Goal: Navigation & Orientation: Find specific page/section

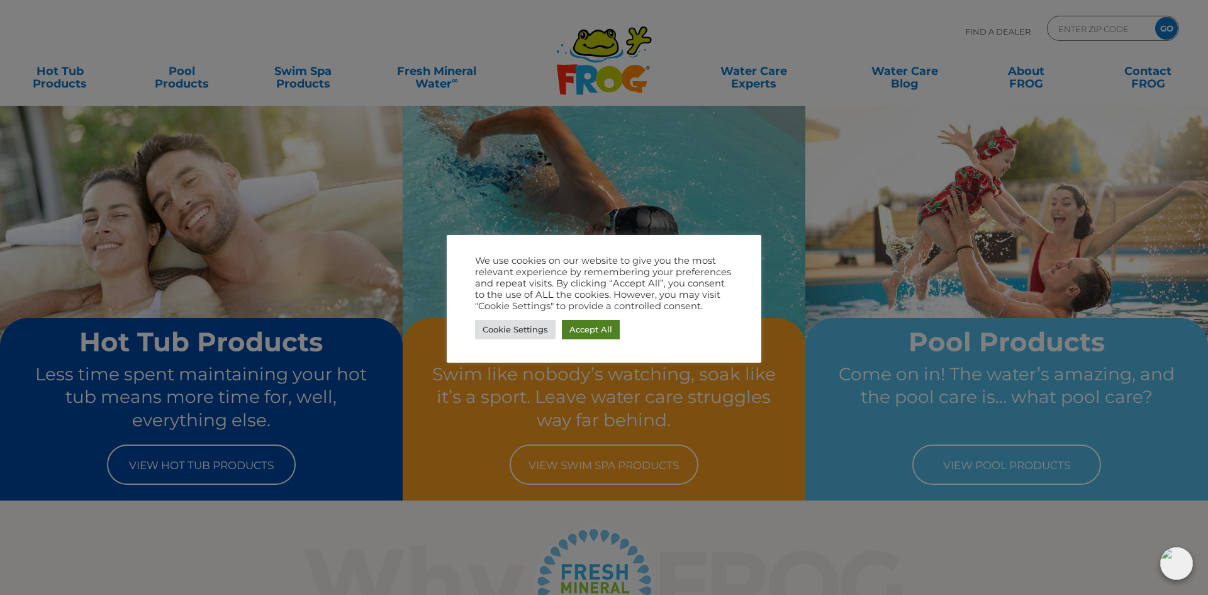
click at [602, 324] on link "Accept All" at bounding box center [591, 330] width 58 height 20
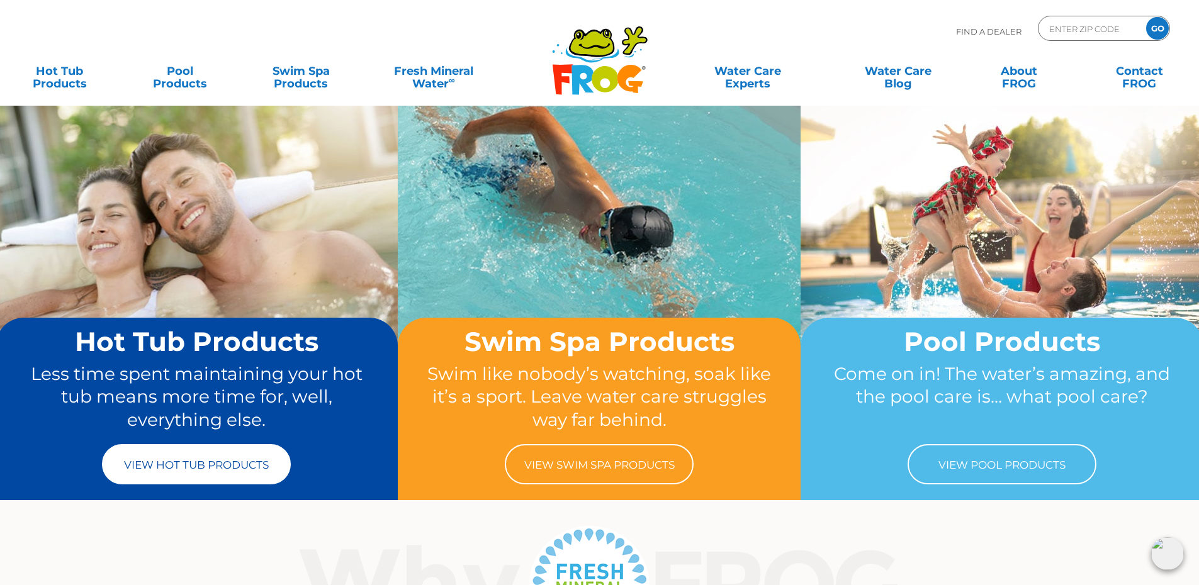
click at [247, 452] on link "View Hot Tub Products" at bounding box center [196, 464] width 189 height 40
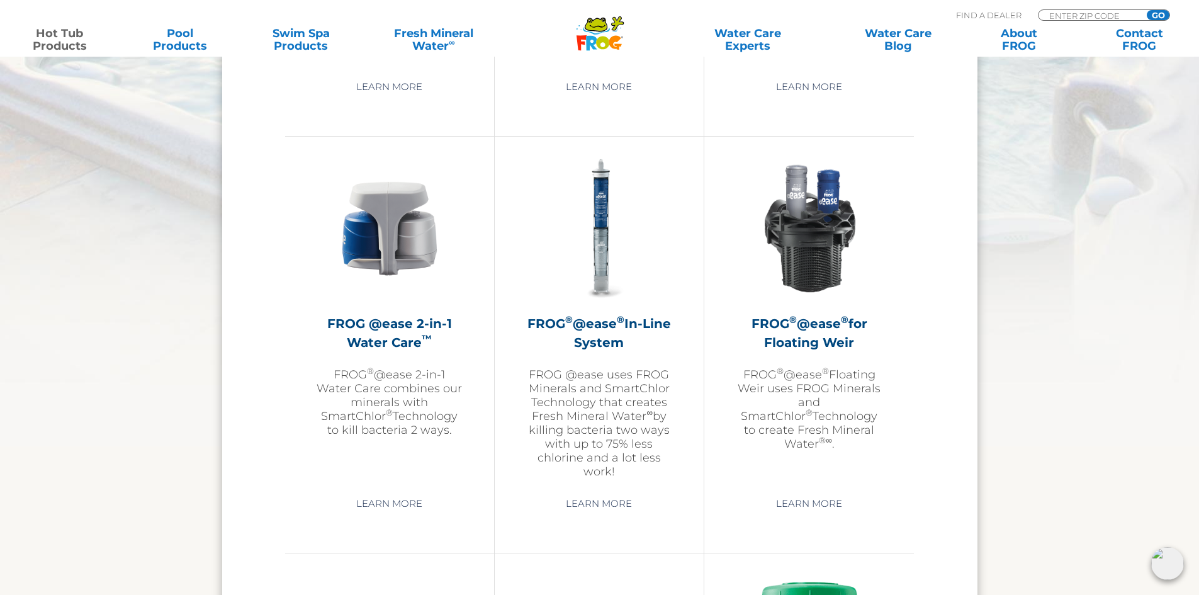
scroll to position [1762, 0]
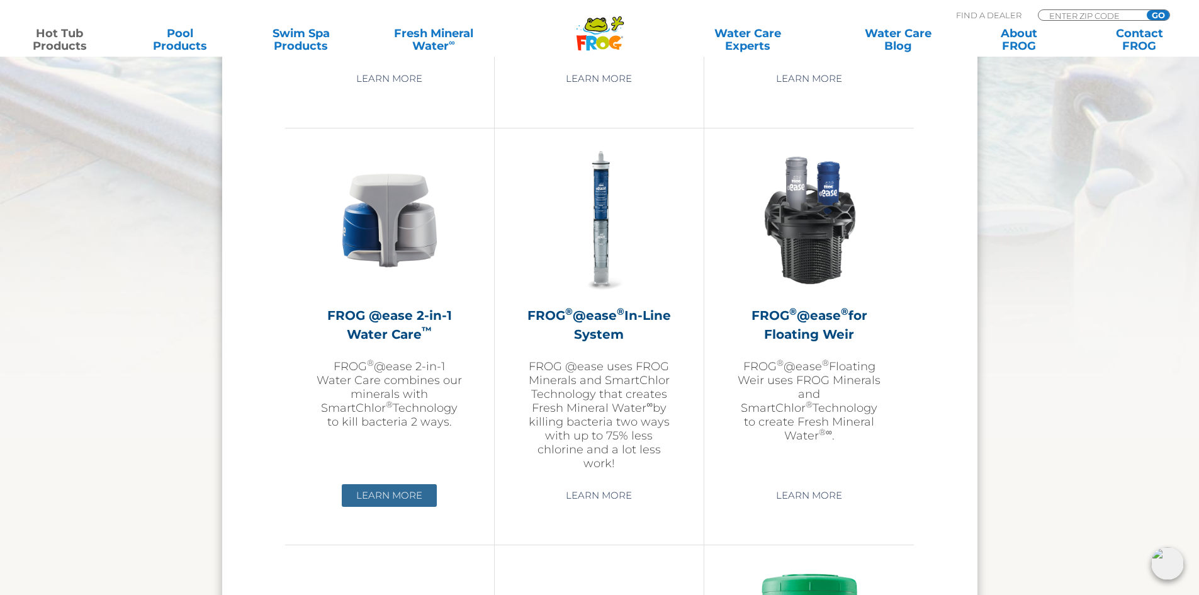
click at [391, 498] on link "Learn More" at bounding box center [389, 495] width 95 height 23
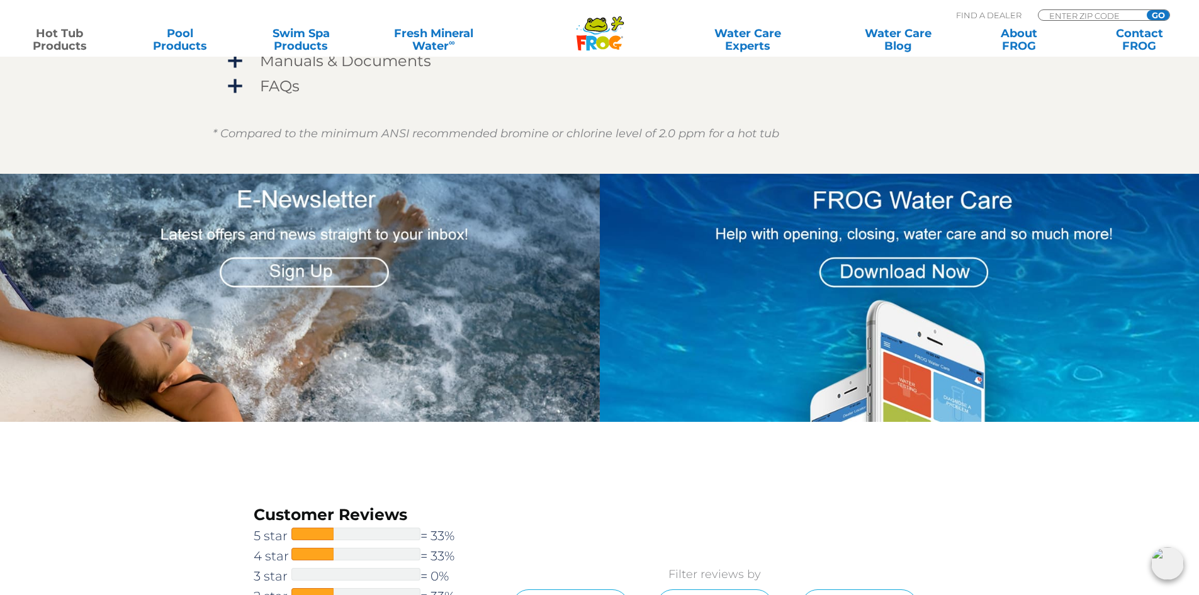
scroll to position [1196, 0]
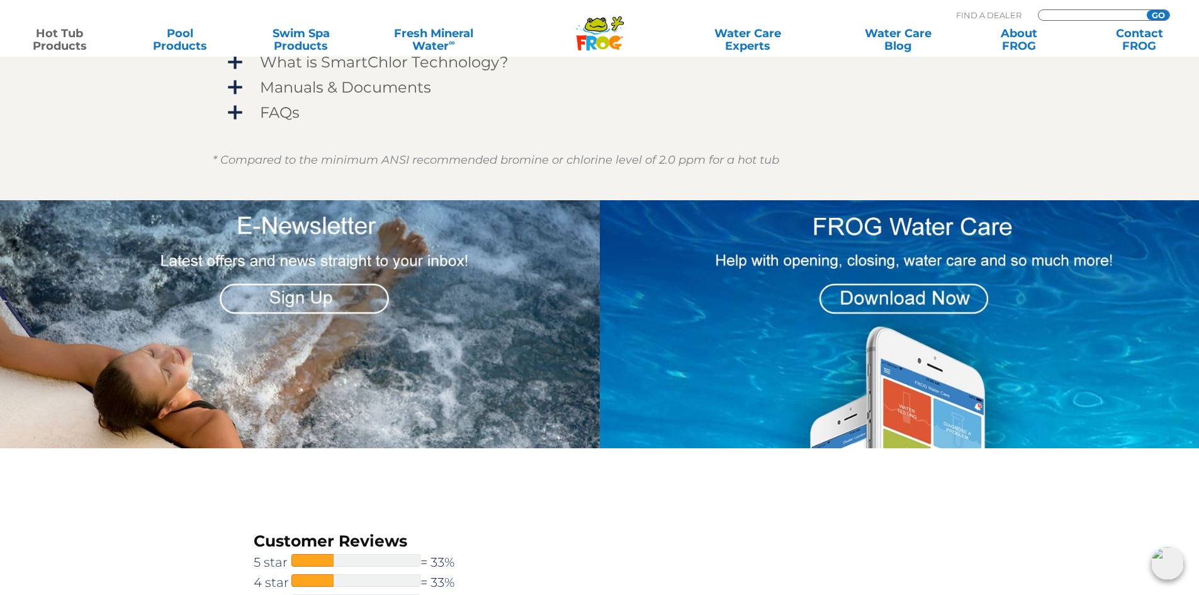
click at [1112, 16] on input "Zip Code Form" at bounding box center [1090, 15] width 85 height 11
type input "07825"
click at [1156, 11] on input "GO" at bounding box center [1158, 15] width 23 height 10
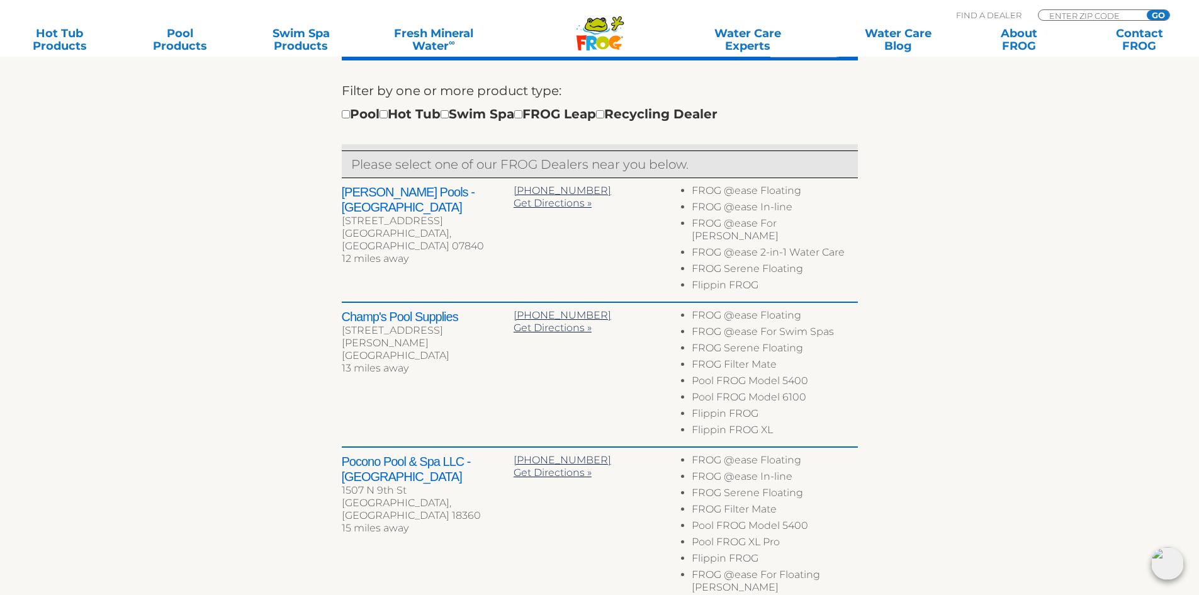
scroll to position [440, 0]
